Goal: Information Seeking & Learning: Find specific fact

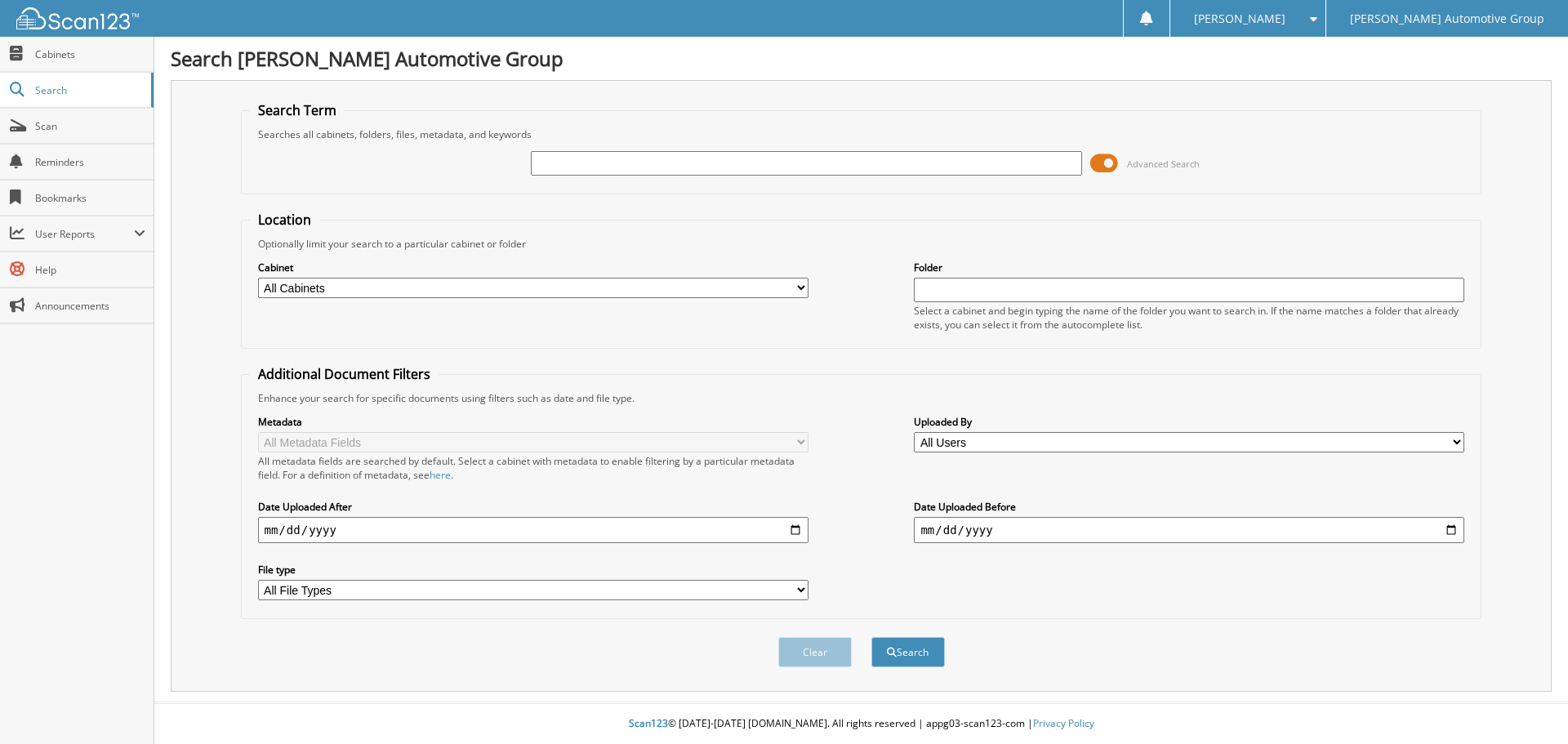
click at [887, 171] on input "text" at bounding box center [806, 163] width 550 height 24
type input "[PERSON_NAME]"
click at [871, 637] on button "Search" at bounding box center [908, 652] width 73 height 30
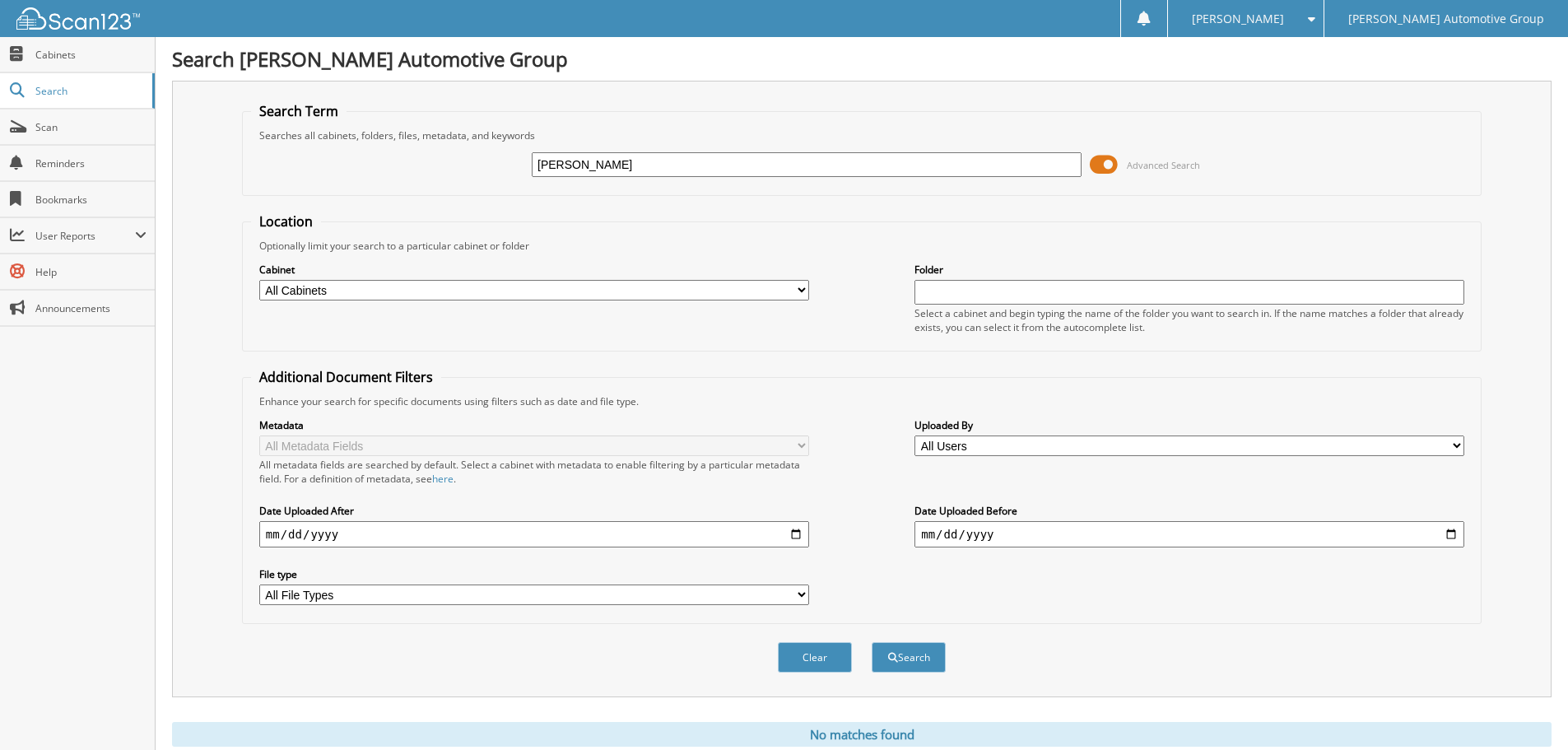
drag, startPoint x: 625, startPoint y: 164, endPoint x: 560, endPoint y: 169, distance: 65.2
click at [560, 169] on input "[PERSON_NAME]" at bounding box center [806, 164] width 550 height 24
type input "HAE"
click at [872, 642] on button "Search" at bounding box center [909, 657] width 74 height 30
click at [831, 650] on button "Clear" at bounding box center [815, 657] width 74 height 30
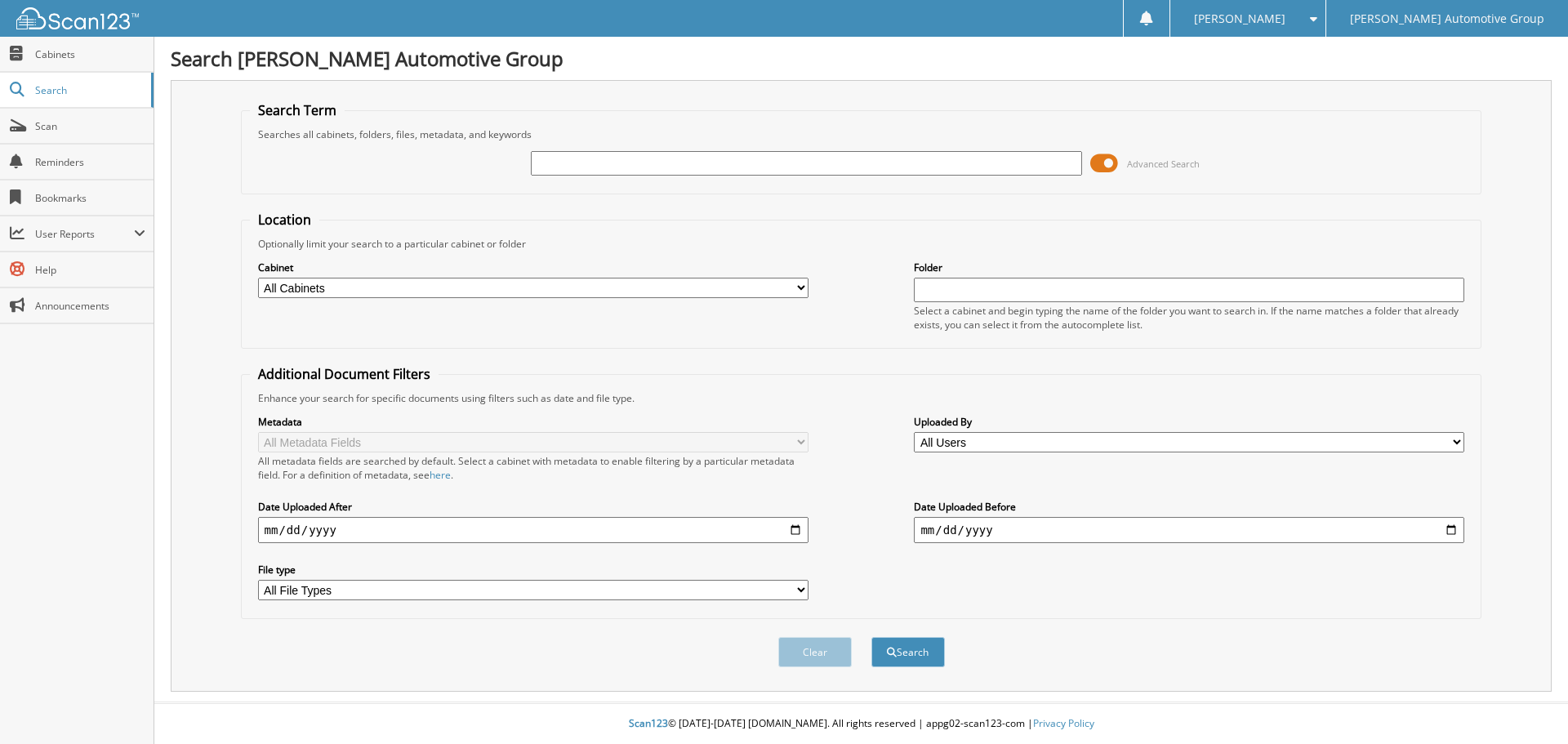
click at [594, 159] on input "text" at bounding box center [806, 163] width 550 height 24
type input "[PERSON_NAME]"
click at [871, 637] on button "Search" at bounding box center [908, 652] width 73 height 30
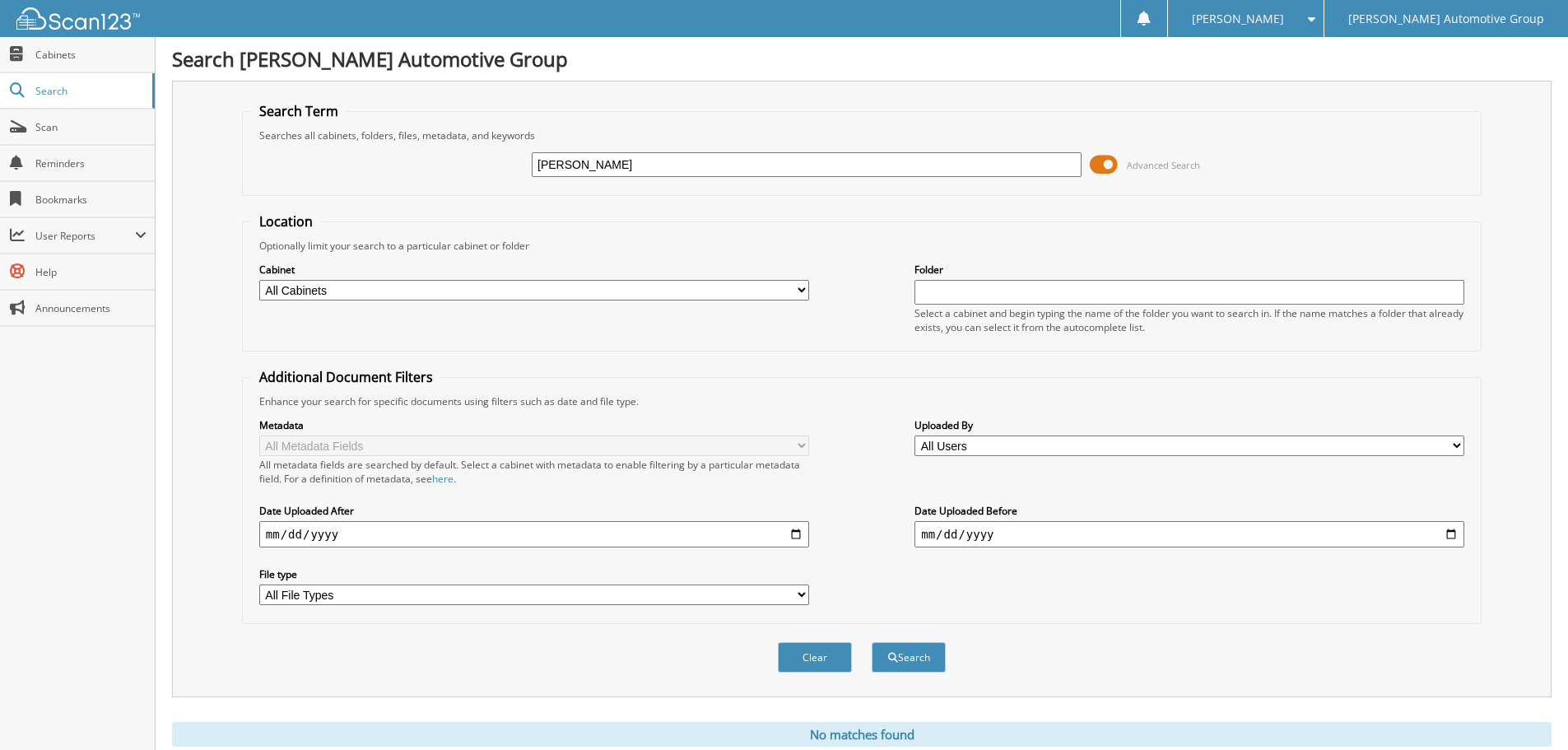
scroll to position [55, 0]
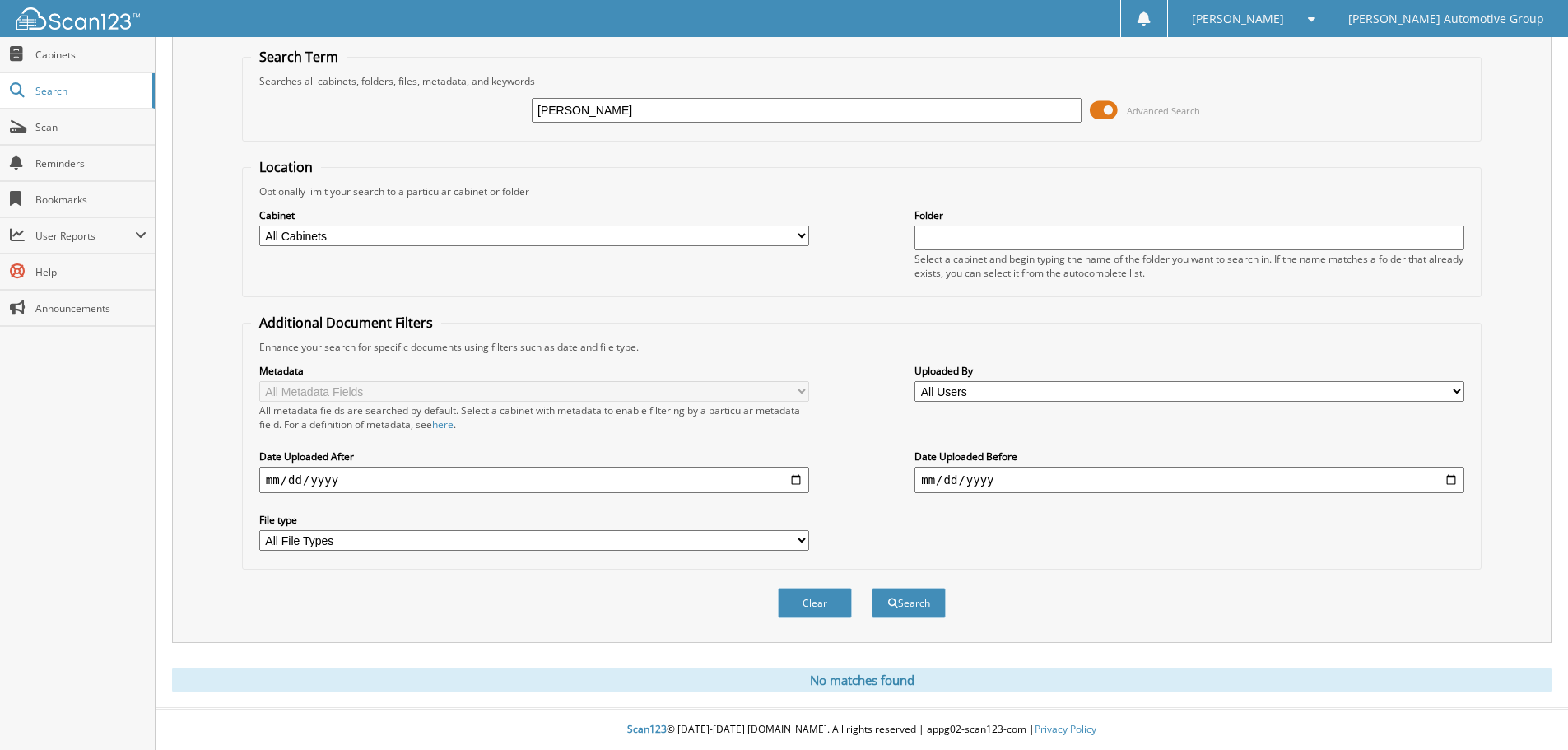
drag, startPoint x: 564, startPoint y: 110, endPoint x: 367, endPoint y: 107, distance: 197.0
click at [367, 107] on div "[PERSON_NAME] Advanced Search" at bounding box center [862, 110] width 1222 height 44
type input "[PERSON_NAME]"
click at [912, 609] on button "Search" at bounding box center [909, 603] width 74 height 30
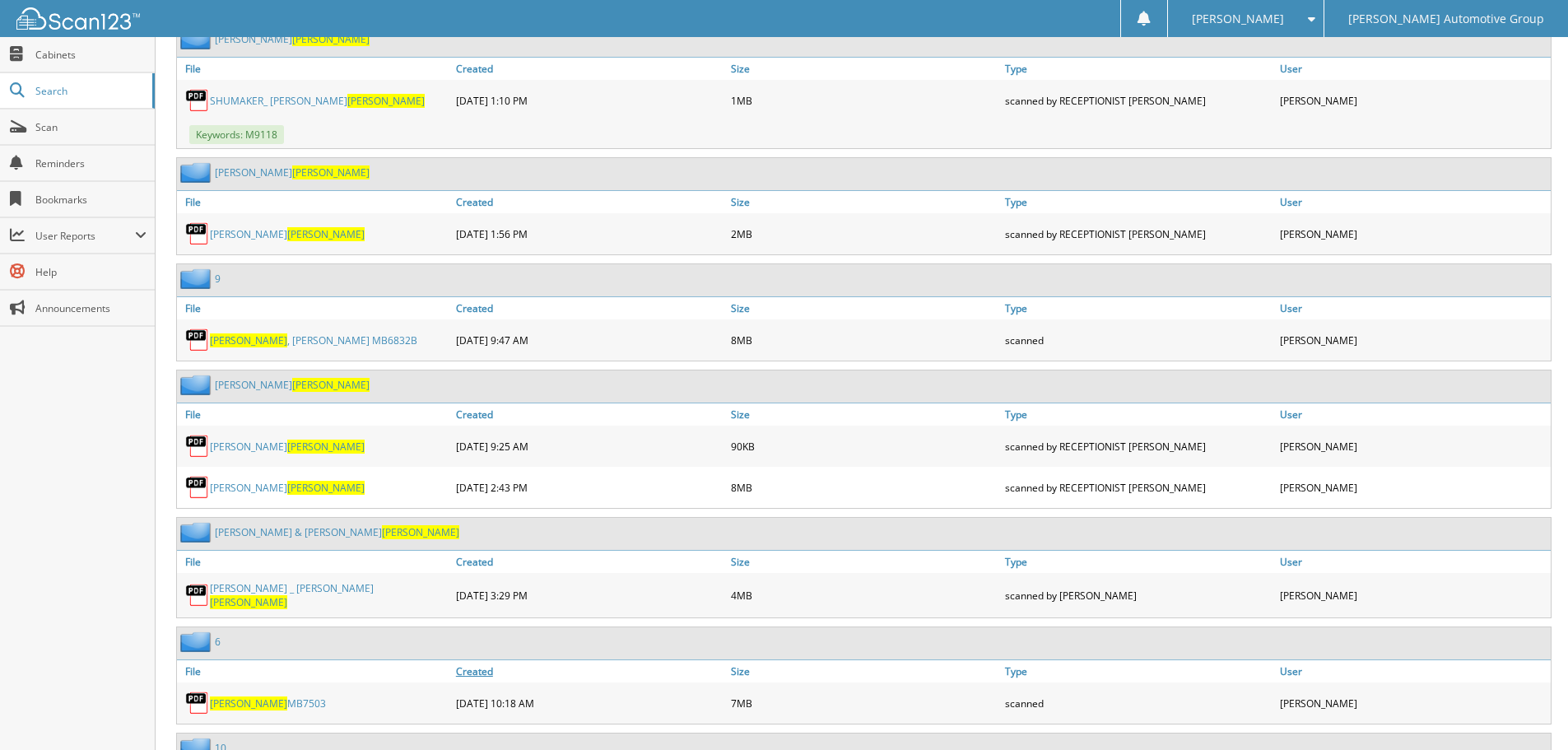
scroll to position [1893, 0]
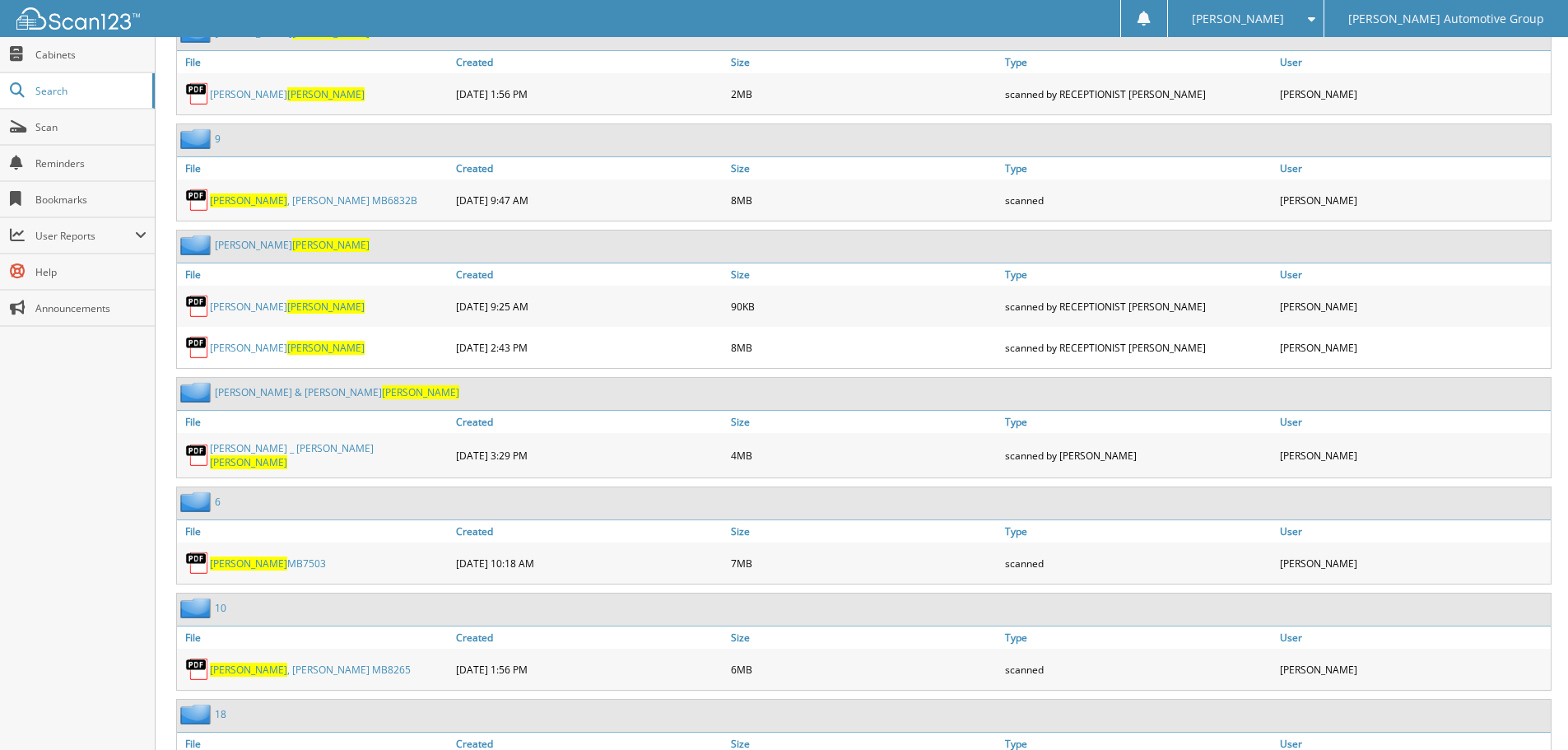
click at [259, 556] on link "COLLINS MB7503" at bounding box center [268, 563] width 116 height 14
